Goal: Task Accomplishment & Management: Use online tool/utility

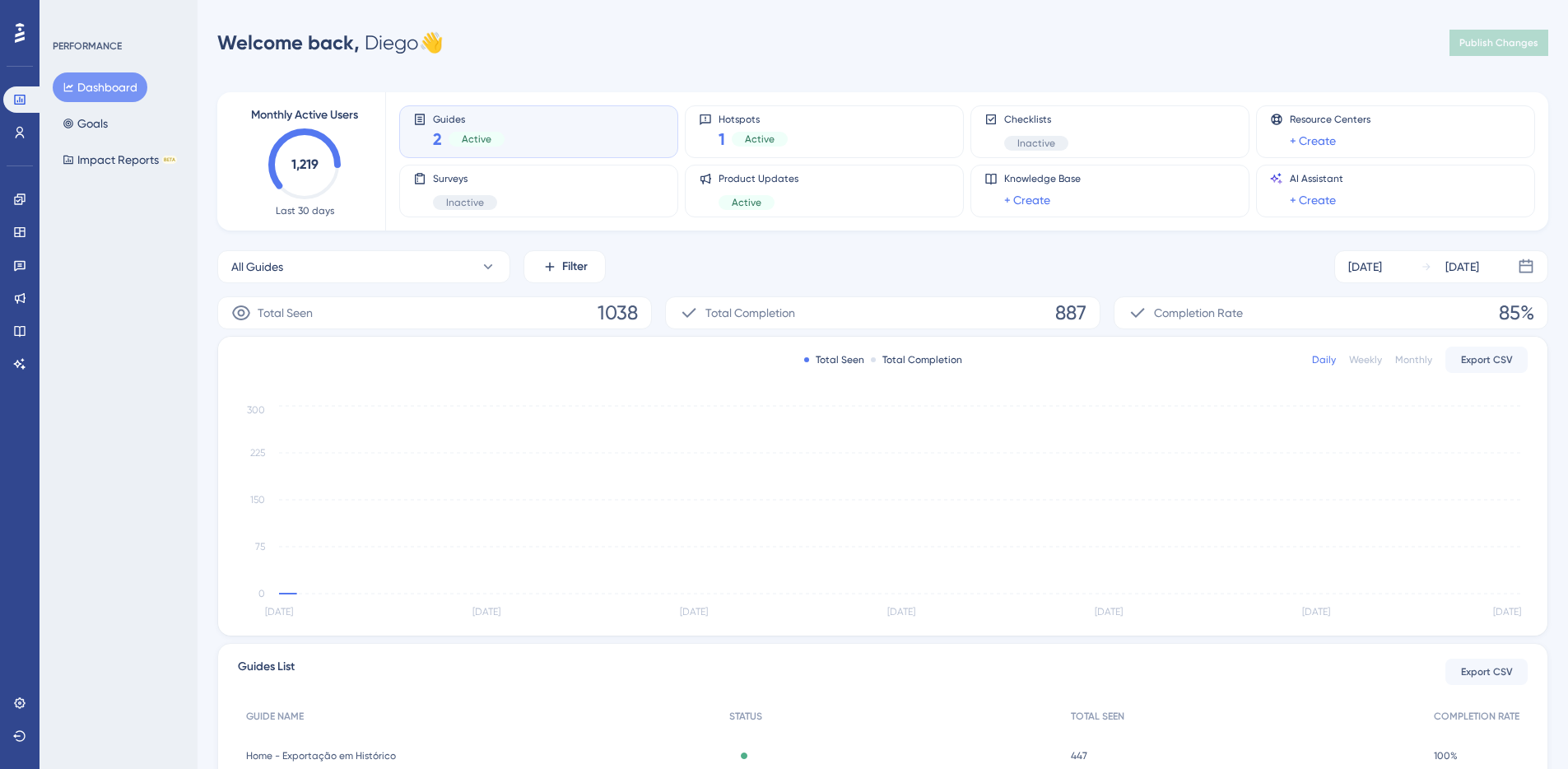
click at [681, 262] on div "All Guides Filter [DATE] [DATE]" at bounding box center [883, 266] width 1331 height 33
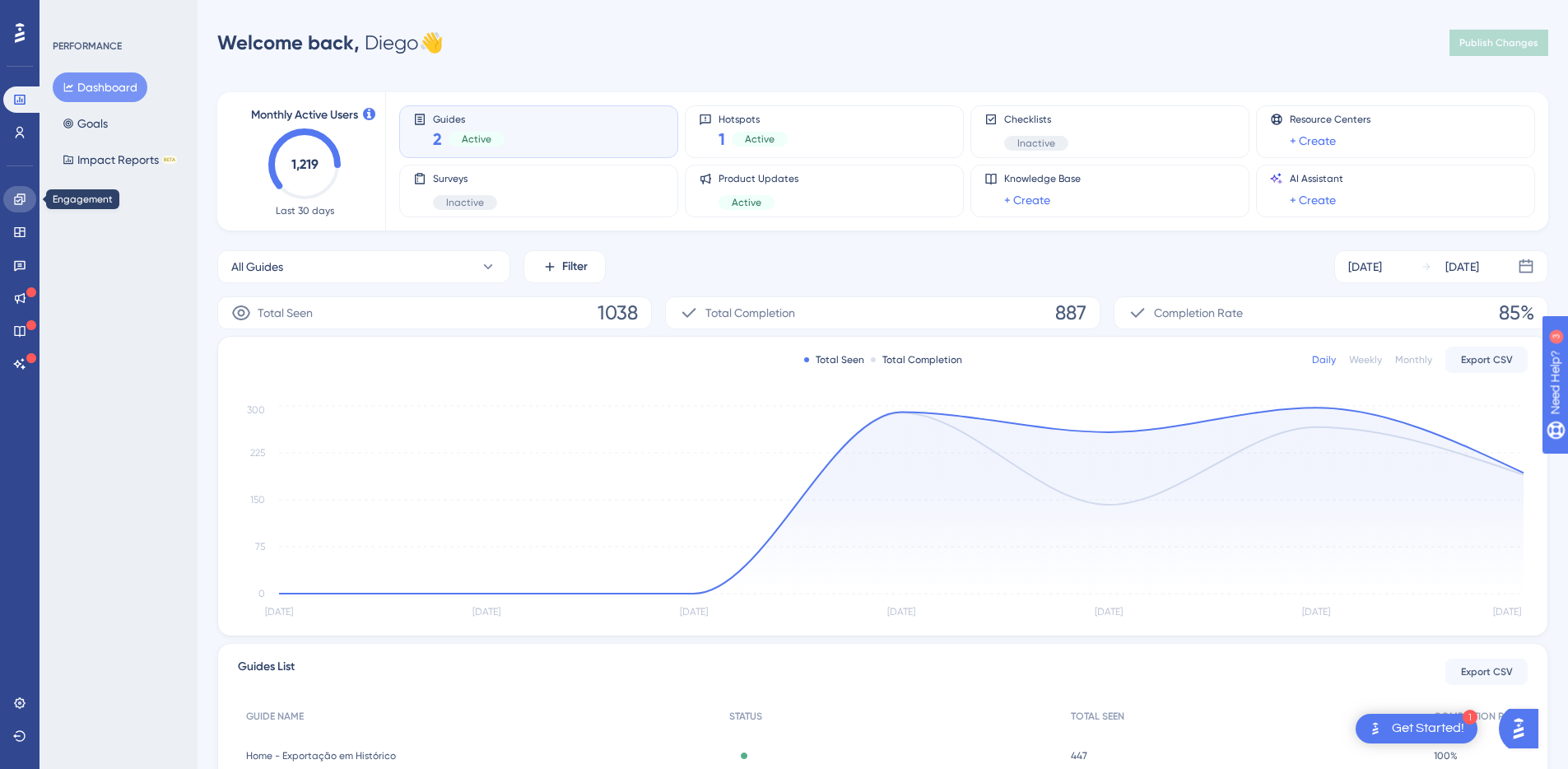
click at [16, 206] on link at bounding box center [19, 199] width 33 height 27
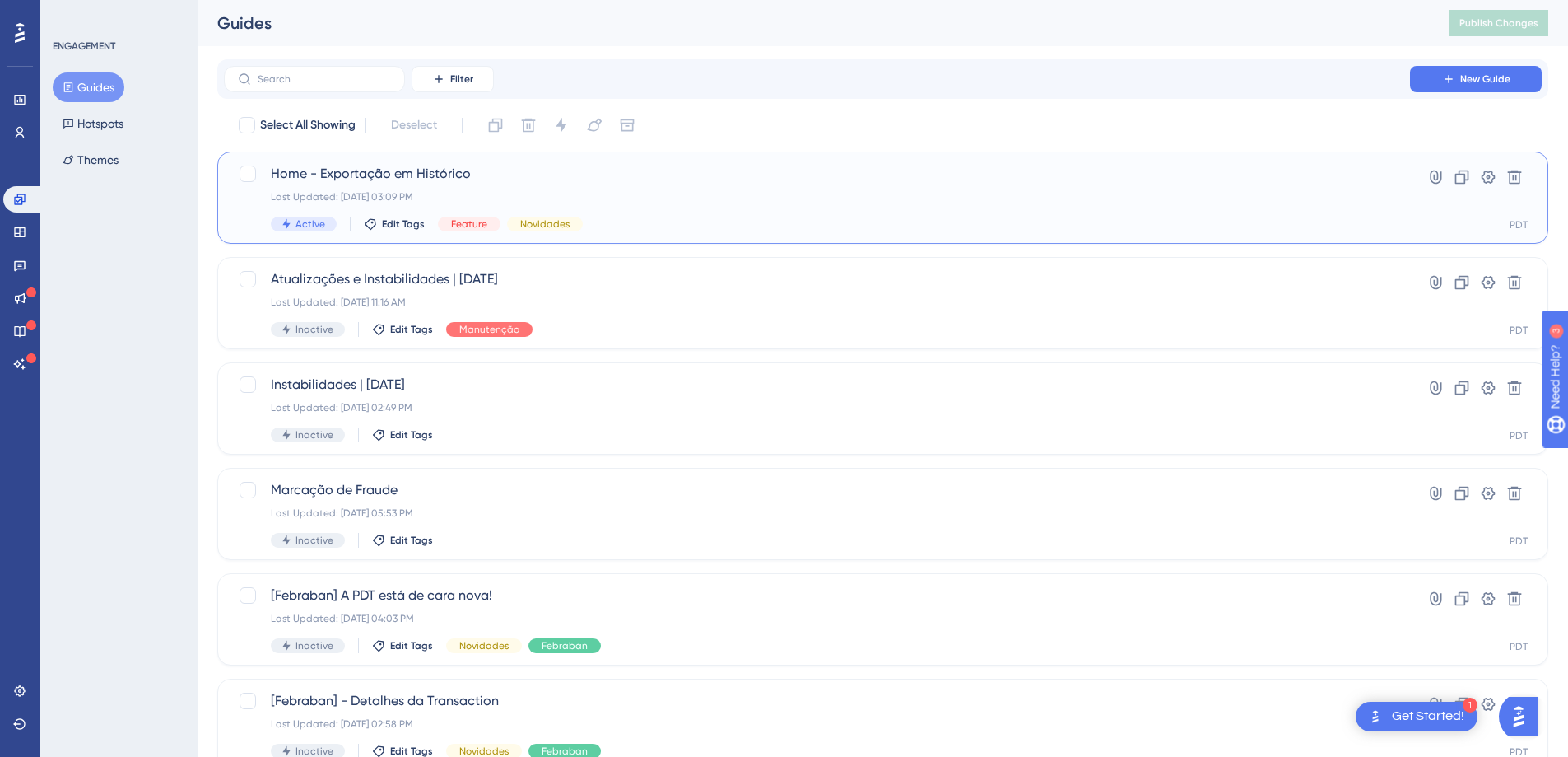
click at [518, 178] on span "Home - Exportação em Histórico" at bounding box center [817, 174] width 1092 height 19
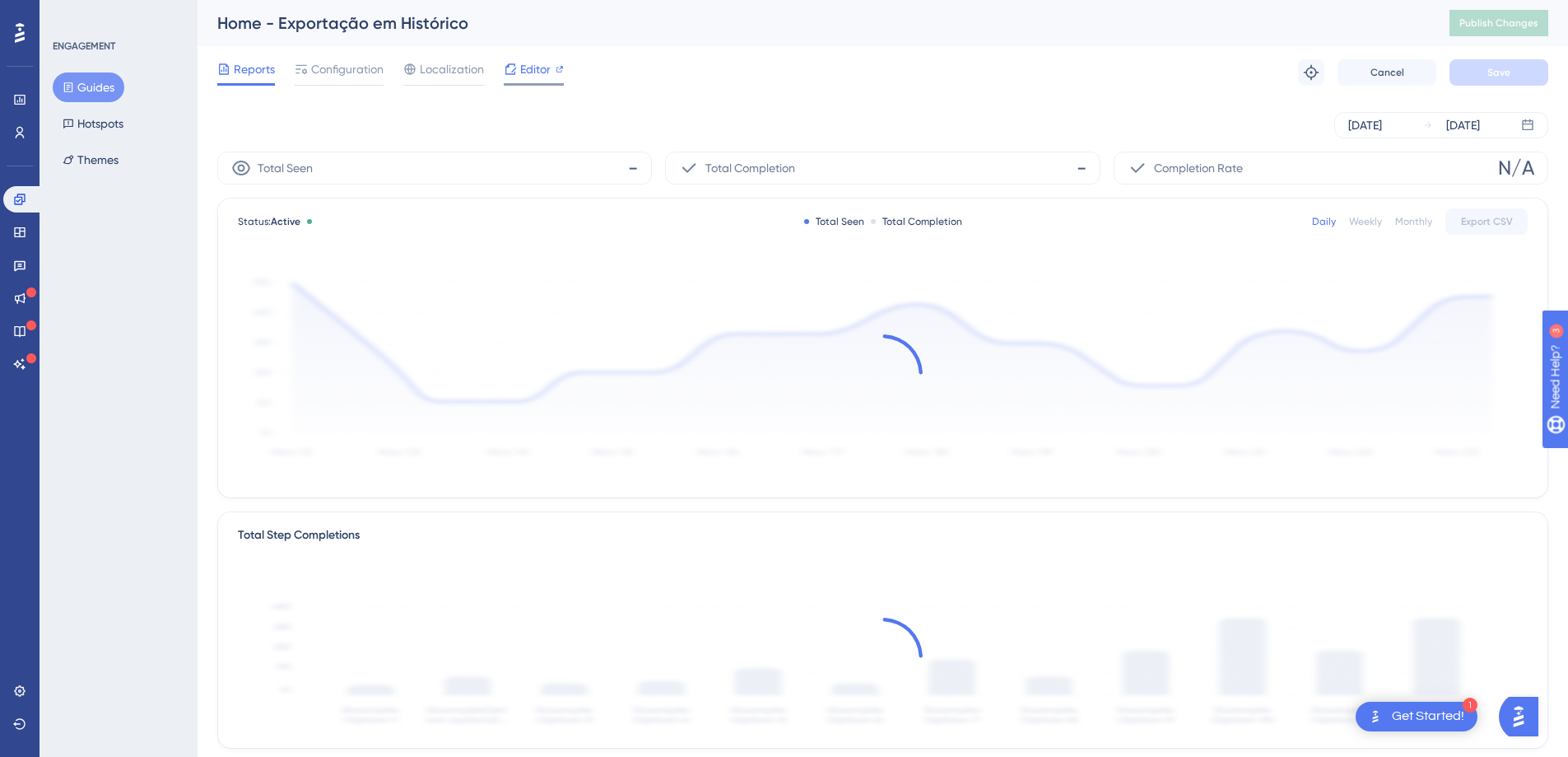
click at [536, 73] on span "Editor" at bounding box center [535, 69] width 30 height 19
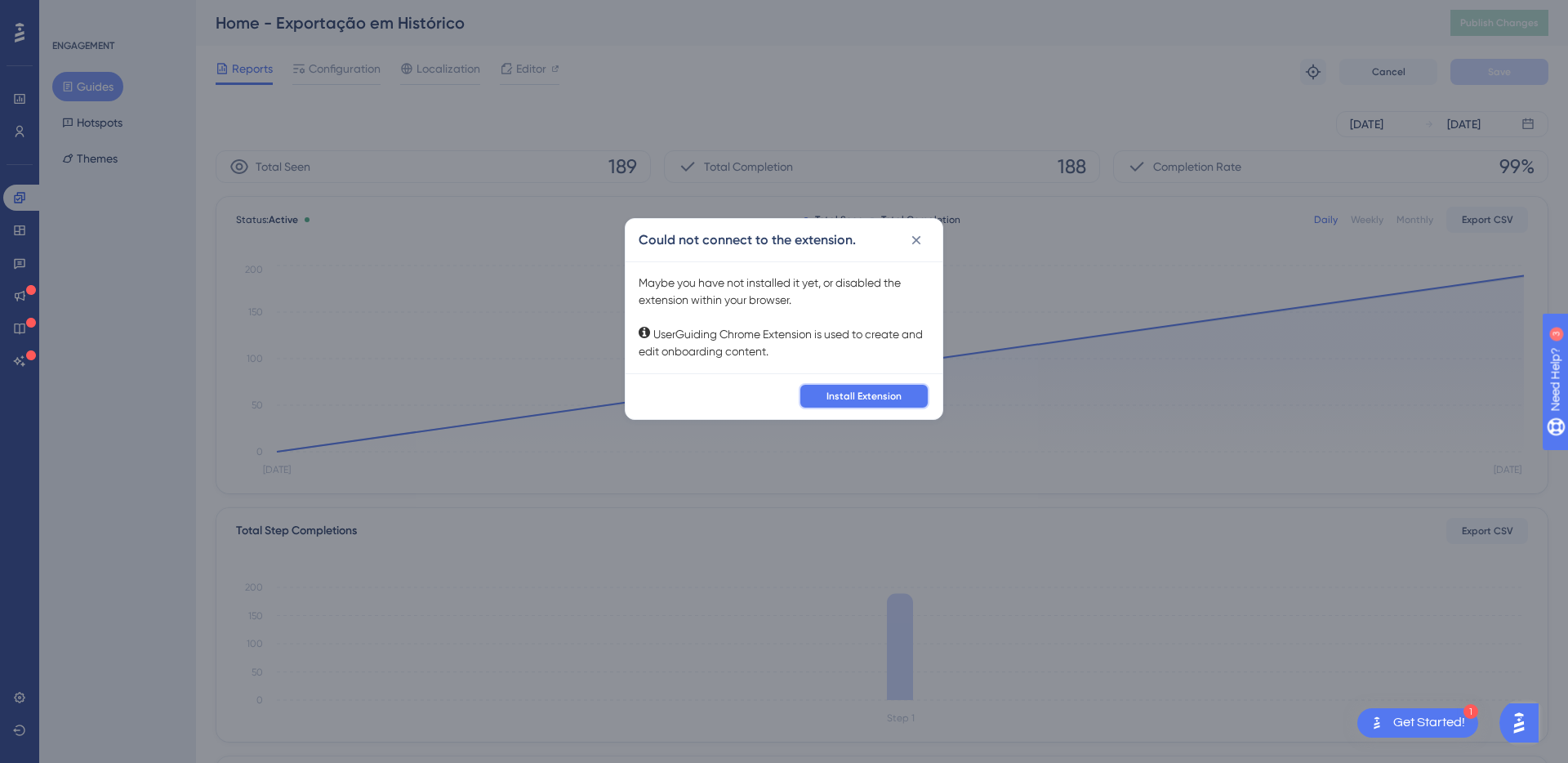
click at [894, 390] on span "Install Extension" at bounding box center [864, 396] width 76 height 13
